Goal: Task Accomplishment & Management: Use online tool/utility

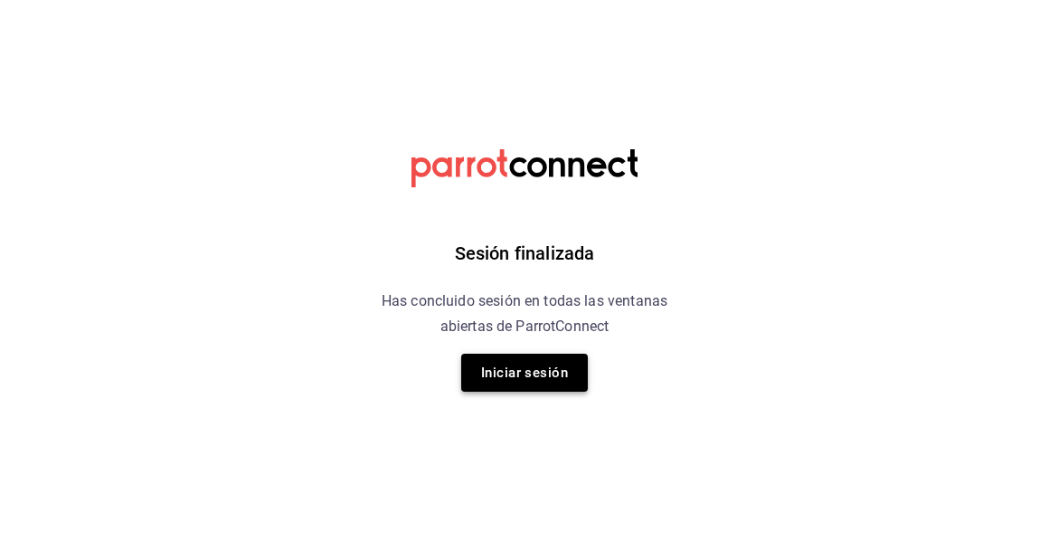
click at [488, 364] on button "Iniciar sesión" at bounding box center [524, 373] width 127 height 38
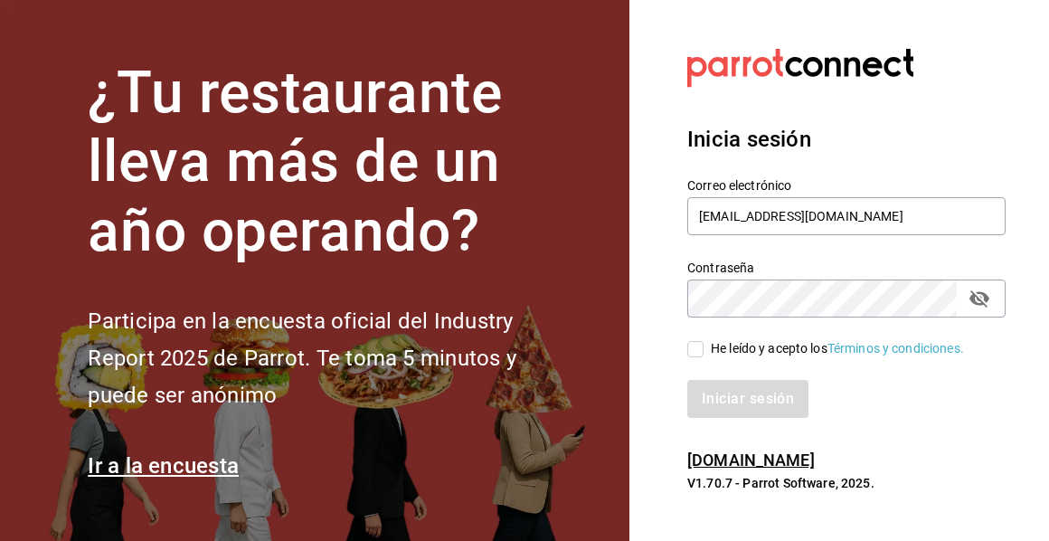
click at [692, 343] on input "He leído y acepto los Términos y condiciones." at bounding box center [696, 349] width 16 height 16
checkbox input "true"
click at [745, 404] on button "Iniciar sesión" at bounding box center [749, 399] width 123 height 38
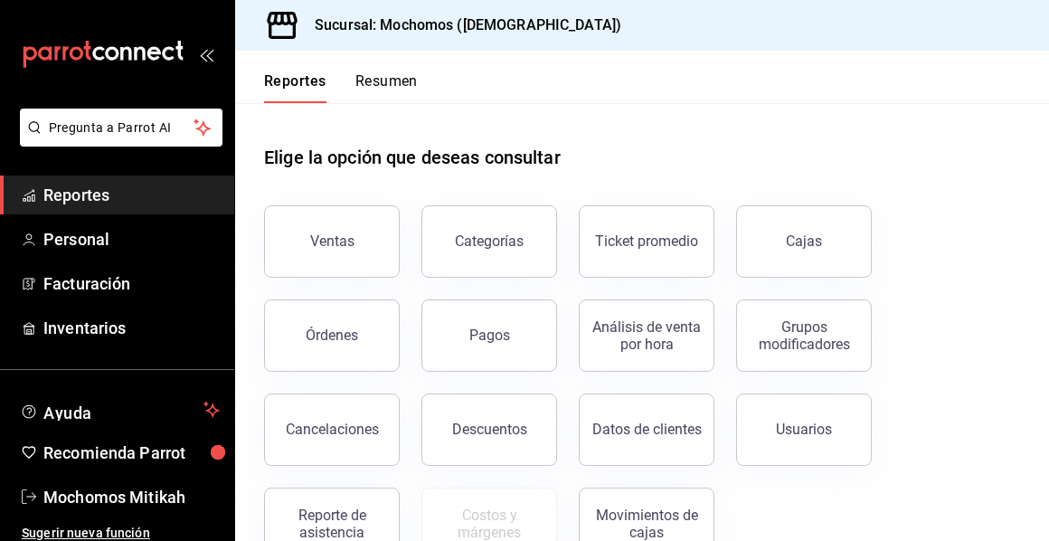
click at [356, 244] on button "Ventas" at bounding box center [332, 241] width 136 height 72
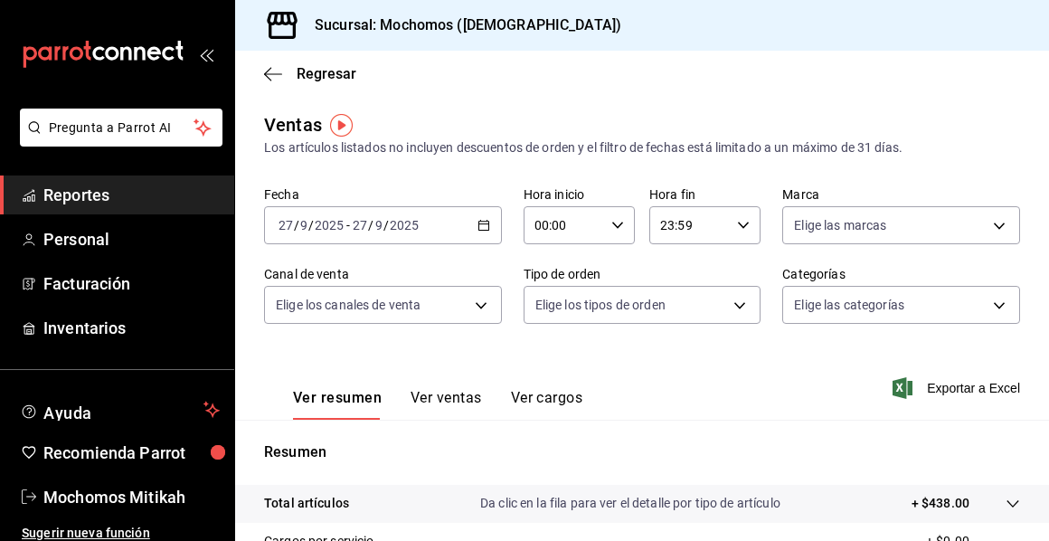
click at [487, 223] on div "[DATE] [DATE] - [DATE] [DATE]" at bounding box center [383, 225] width 238 height 38
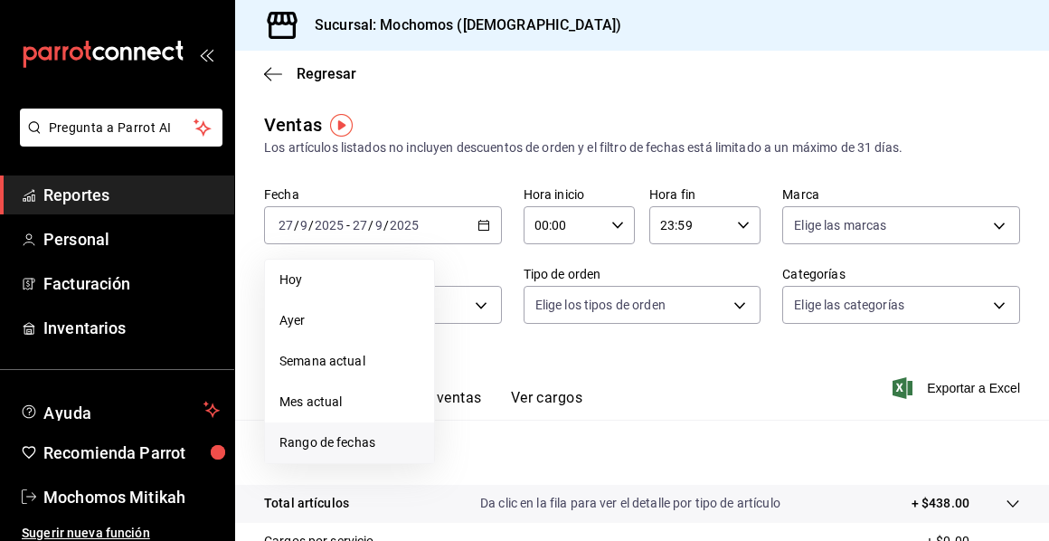
click at [326, 432] on li "Rango de fechas" at bounding box center [349, 443] width 169 height 41
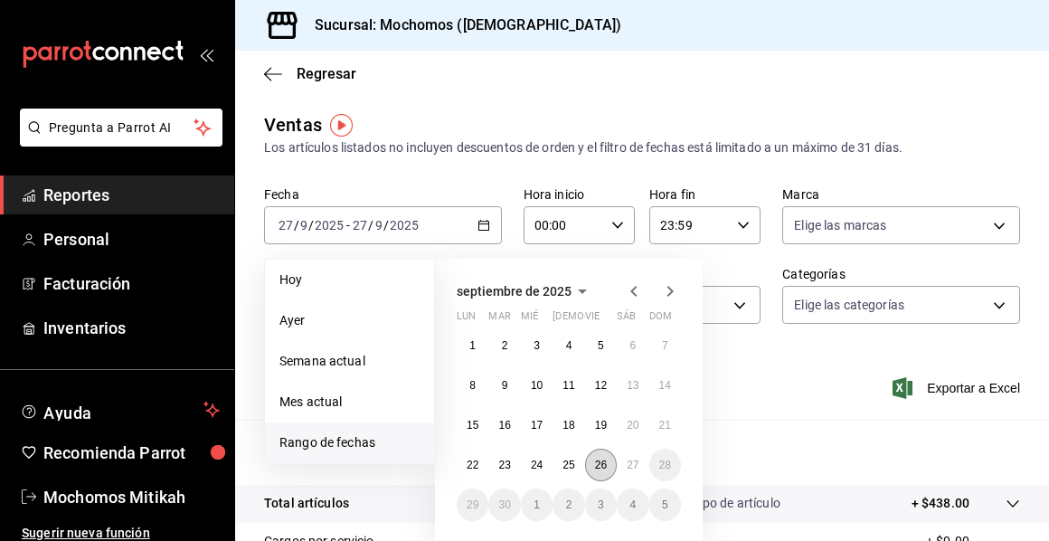
click at [609, 461] on button "26" at bounding box center [601, 465] width 32 height 33
click at [633, 461] on abbr "27" at bounding box center [633, 465] width 12 height 13
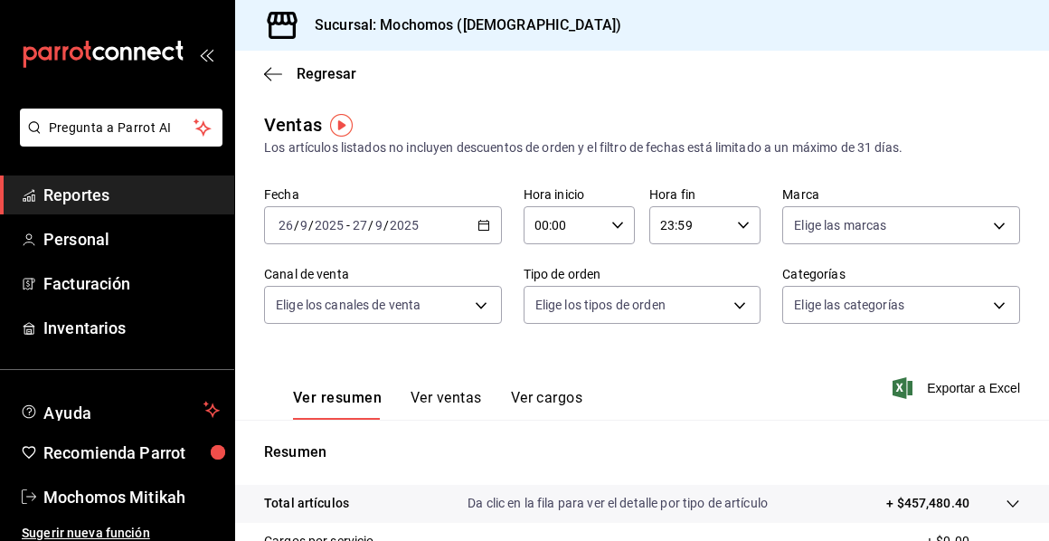
click at [617, 223] on icon "button" at bounding box center [618, 225] width 13 height 13
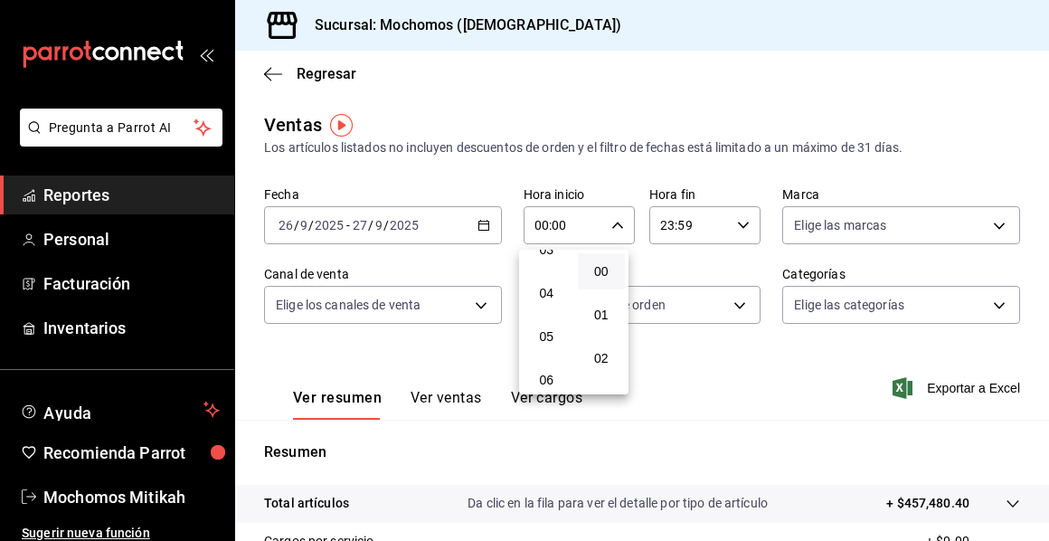
scroll to position [181, 0]
click at [541, 309] on span "05" at bounding box center [547, 307] width 26 height 14
type input "05:00"
click at [739, 225] on div at bounding box center [524, 270] width 1049 height 541
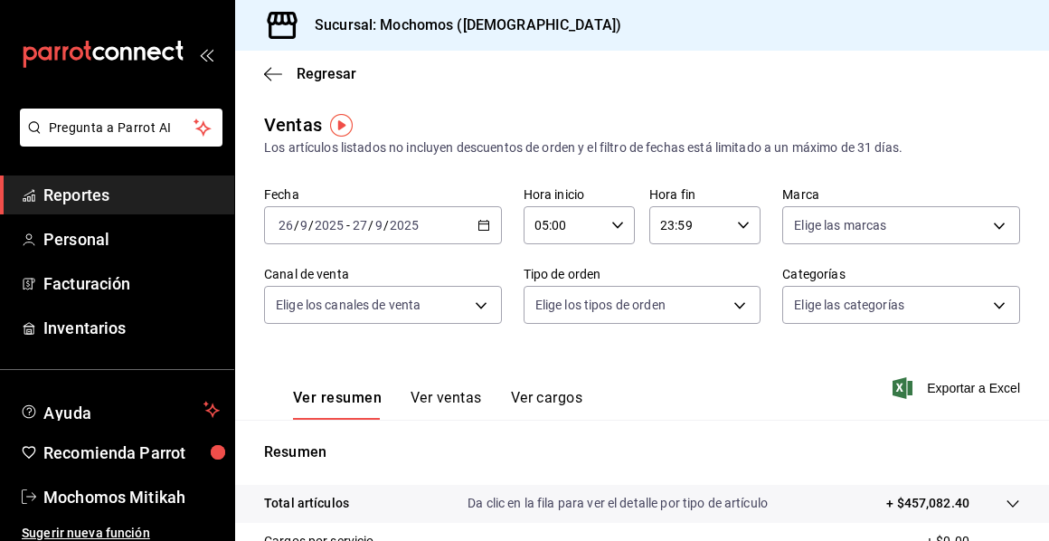
click at [738, 225] on icon "button" at bounding box center [743, 225] width 13 height 13
click at [669, 323] on button "05" at bounding box center [670, 315] width 48 height 36
click at [728, 269] on span "00" at bounding box center [725, 271] width 26 height 14
type input "05:00"
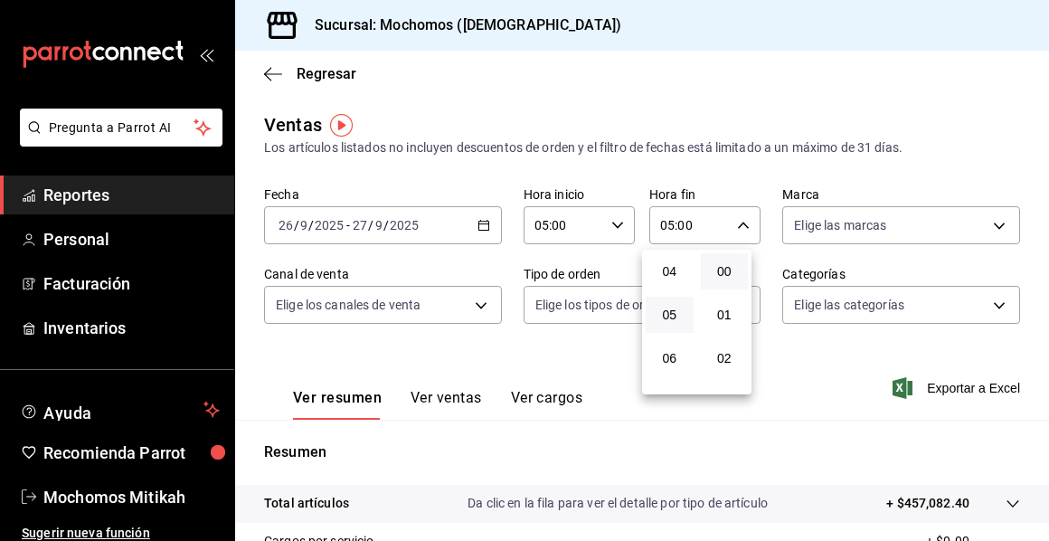
click at [908, 395] on div at bounding box center [524, 270] width 1049 height 541
click at [908, 394] on span "Exportar a Excel" at bounding box center [959, 388] width 124 height 22
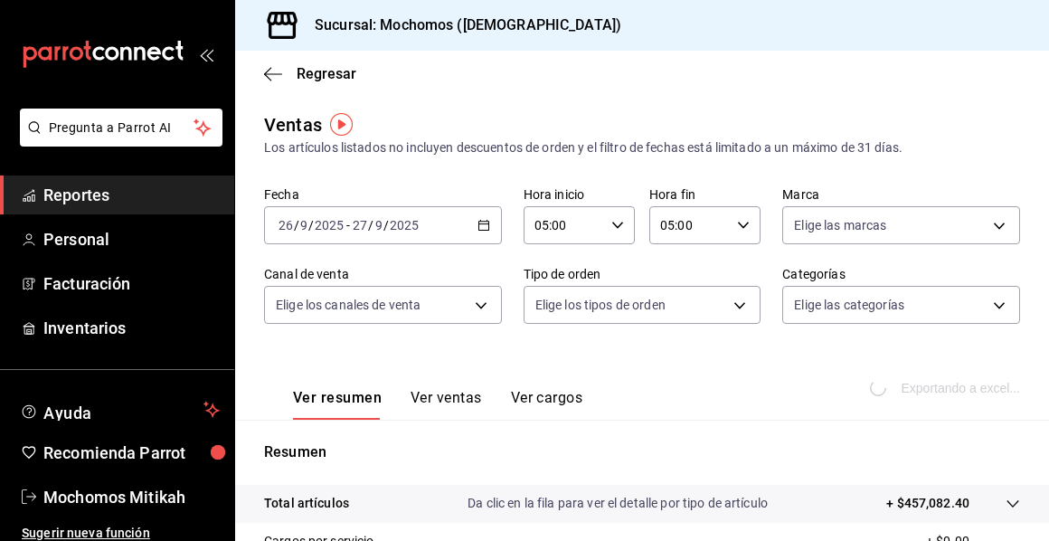
scroll to position [181, 0]
